Goal: Task Accomplishment & Management: Use online tool/utility

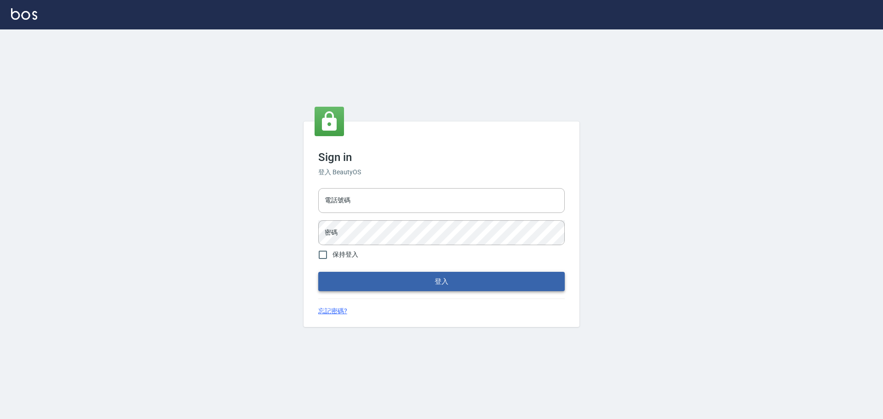
type input "0976570099"
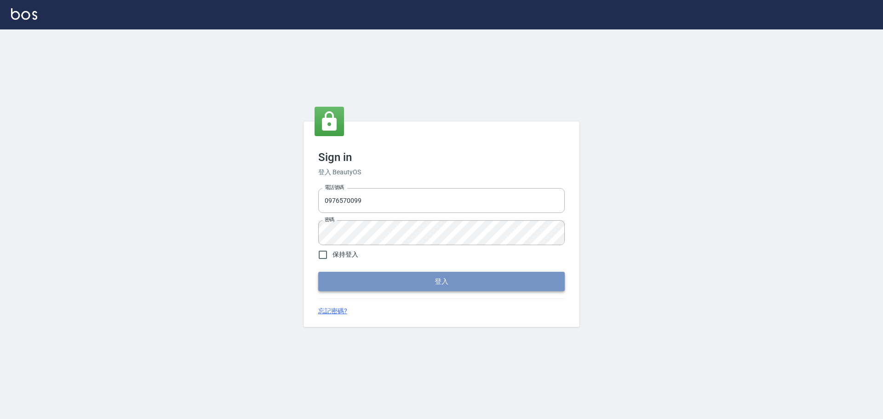
click at [408, 282] on button "登入" at bounding box center [441, 281] width 247 height 19
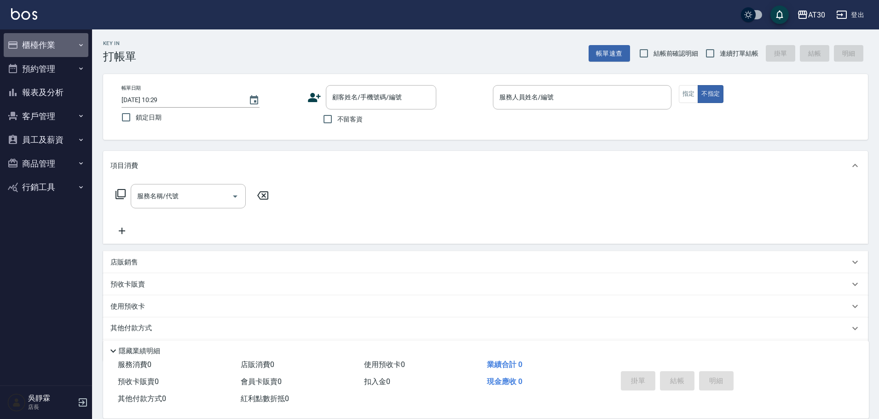
click at [43, 47] on button "櫃檯作業" at bounding box center [46, 45] width 85 height 24
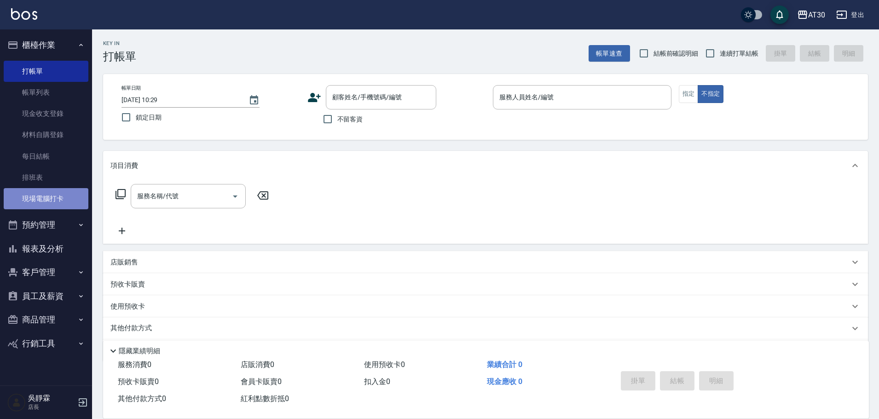
click at [78, 201] on link "現場電腦打卡" at bounding box center [46, 198] width 85 height 21
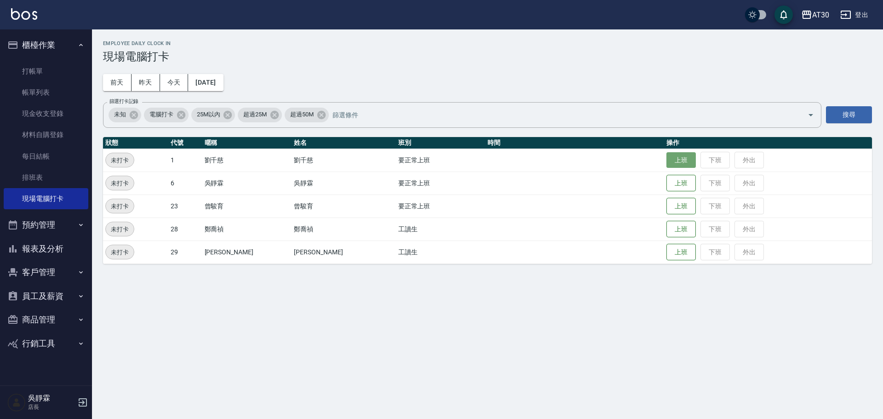
click at [673, 165] on button "上班" at bounding box center [681, 160] width 29 height 16
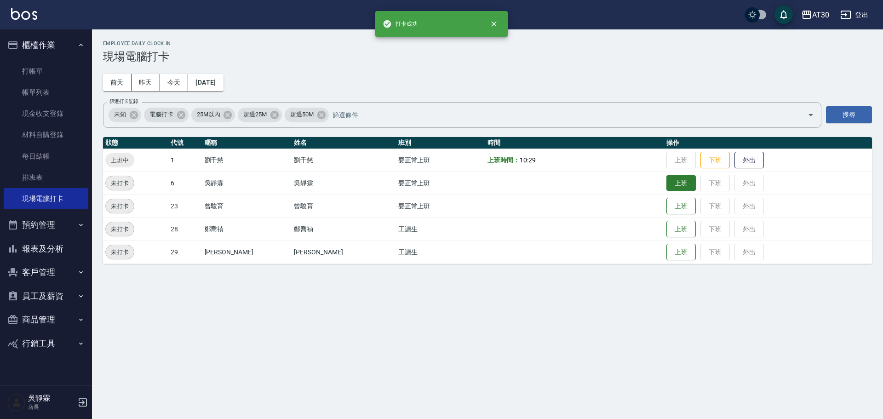
click at [667, 183] on button "上班" at bounding box center [681, 183] width 29 height 16
